Goal: Find specific page/section: Find specific page/section

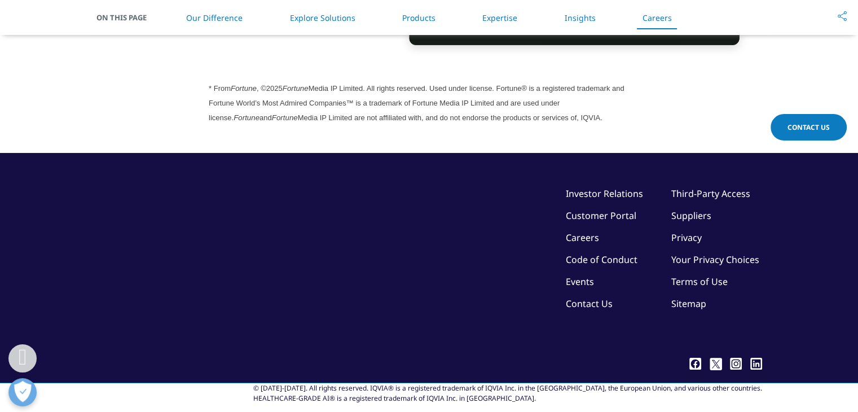
scroll to position [3145, 0]
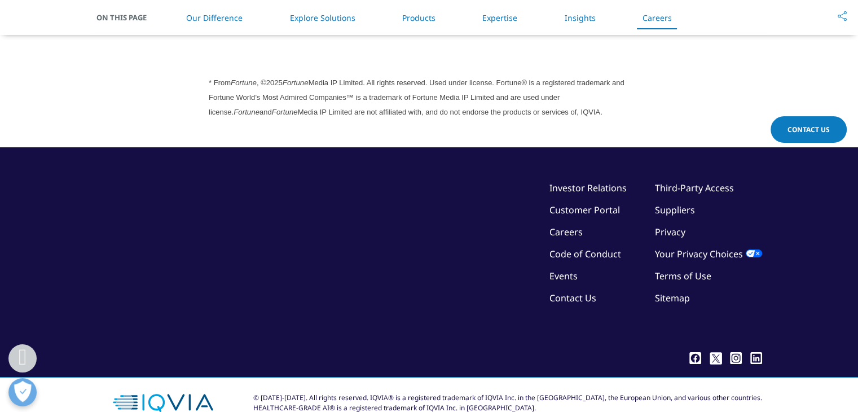
click at [564, 226] on link "Careers" at bounding box center [565, 232] width 33 height 12
click at [563, 231] on link "Careers" at bounding box center [565, 232] width 33 height 12
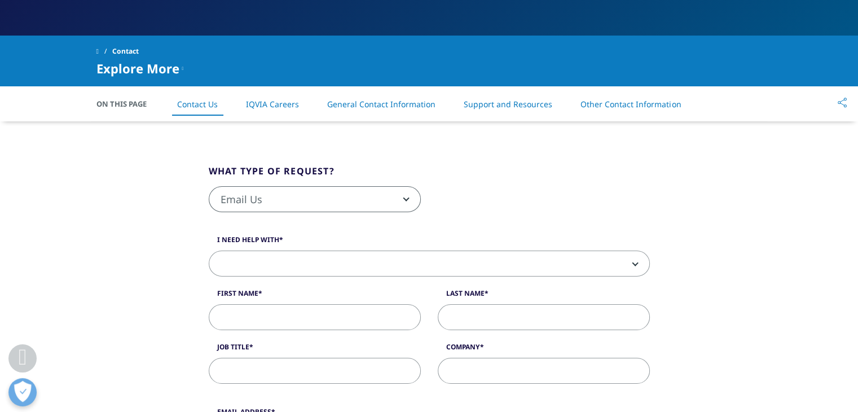
scroll to position [230, 0]
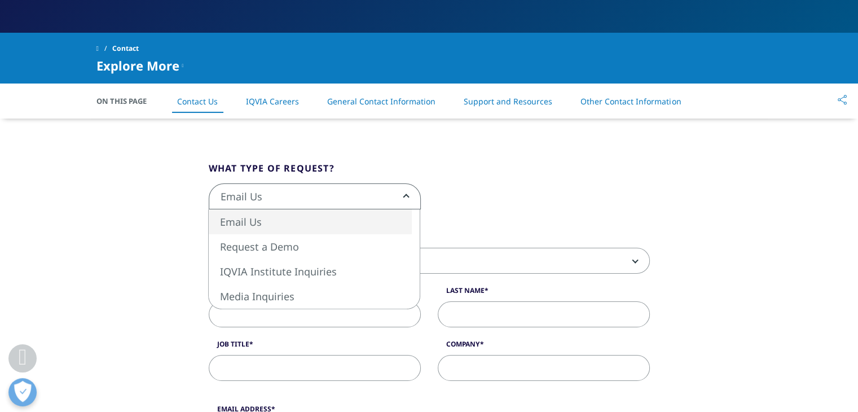
click at [398, 186] on span "Email Us" at bounding box center [314, 197] width 211 height 26
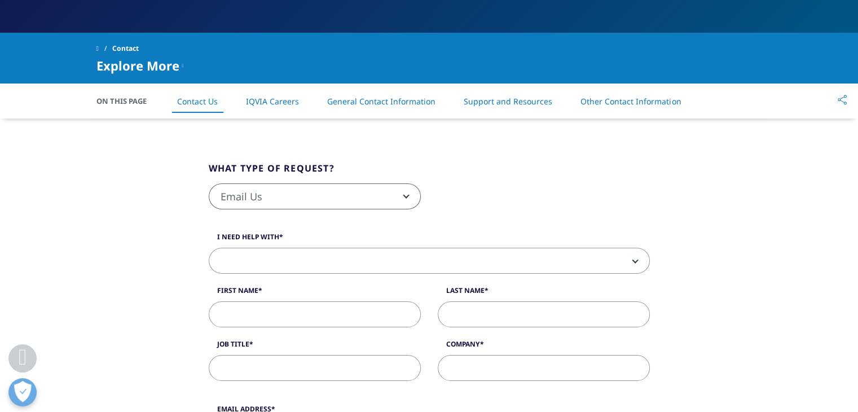
click at [552, 179] on fieldset "What type of request? Email Us Request a Demo IQVIA Institute Inquiries Media I…" at bounding box center [429, 191] width 458 height 60
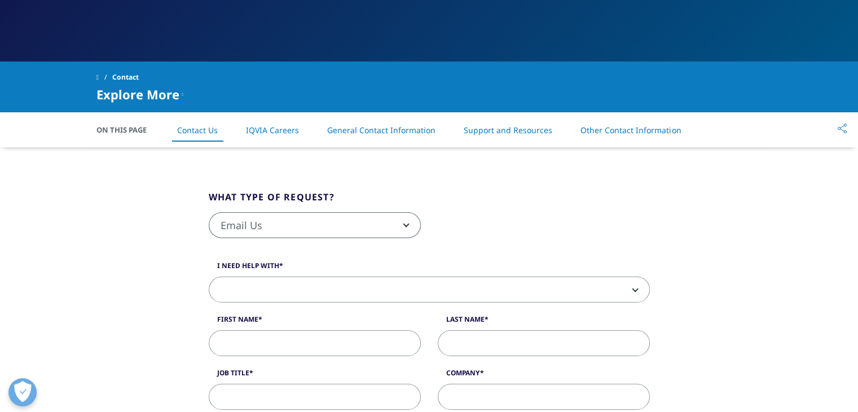
scroll to position [162, 0]
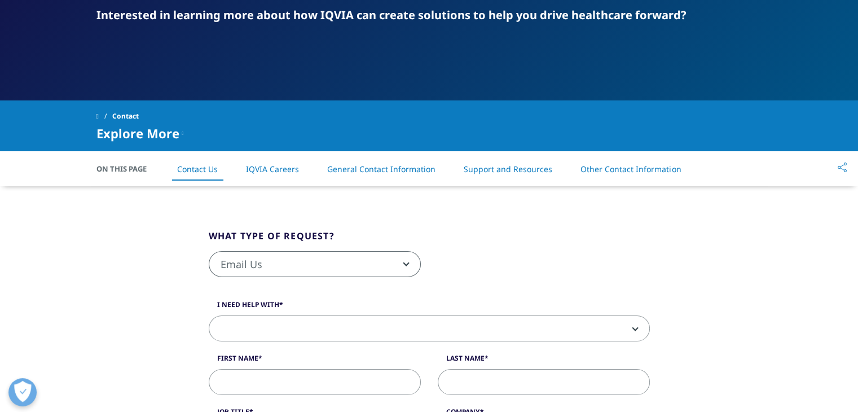
click at [275, 171] on link "IQVIA Careers" at bounding box center [272, 169] width 53 height 11
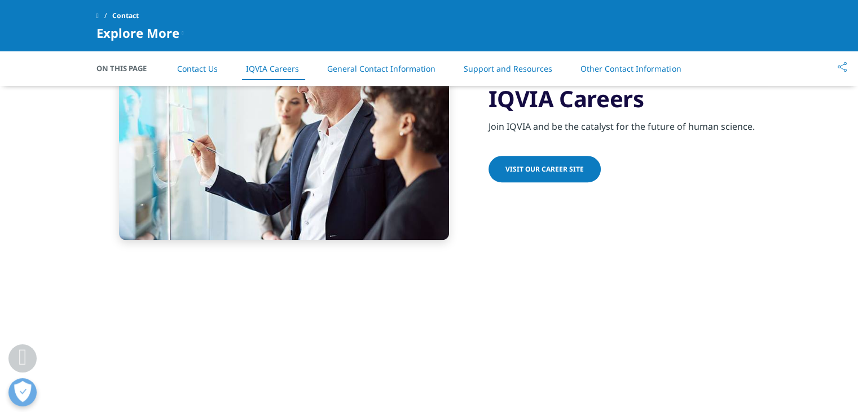
scroll to position [1005, 0]
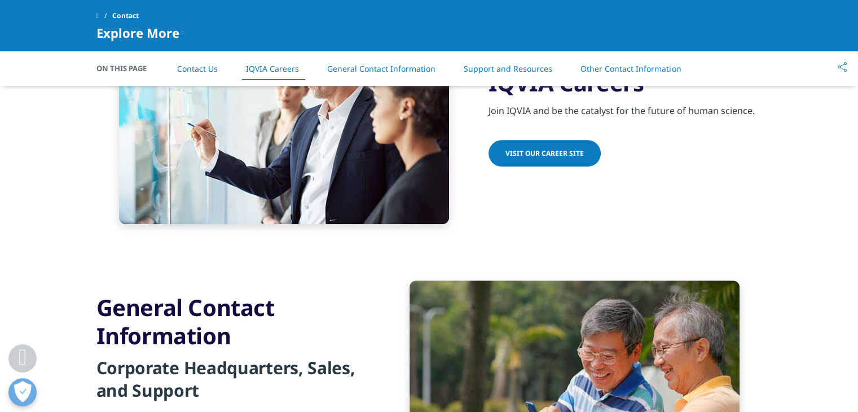
click at [537, 148] on span "Visit our Career Site" at bounding box center [544, 153] width 78 height 10
